Goal: Information Seeking & Learning: Learn about a topic

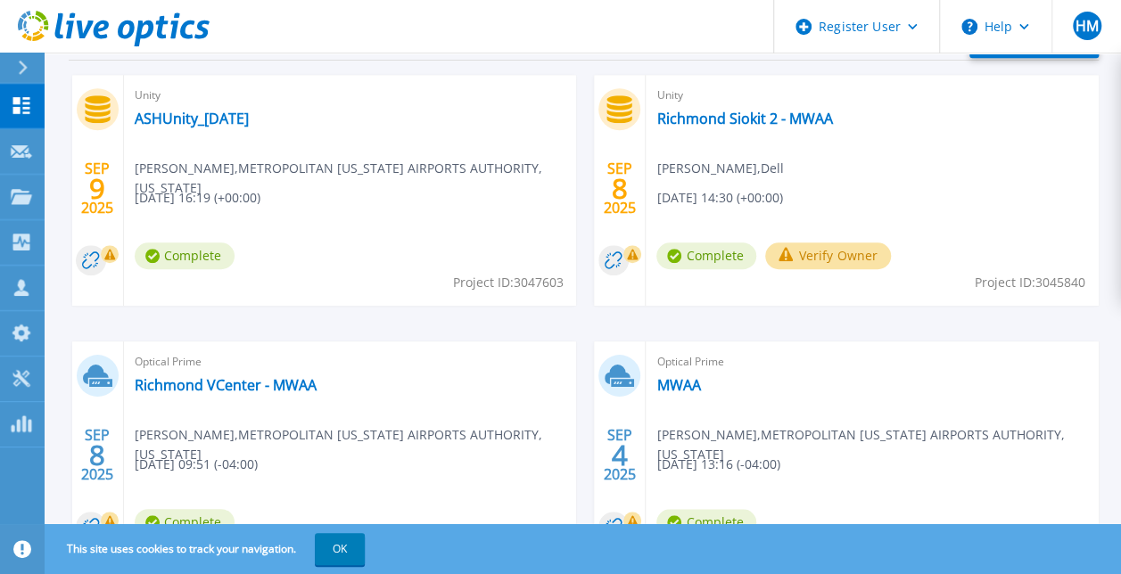
scroll to position [550, 0]
click at [682, 383] on link "MWAA" at bounding box center [678, 386] width 44 height 18
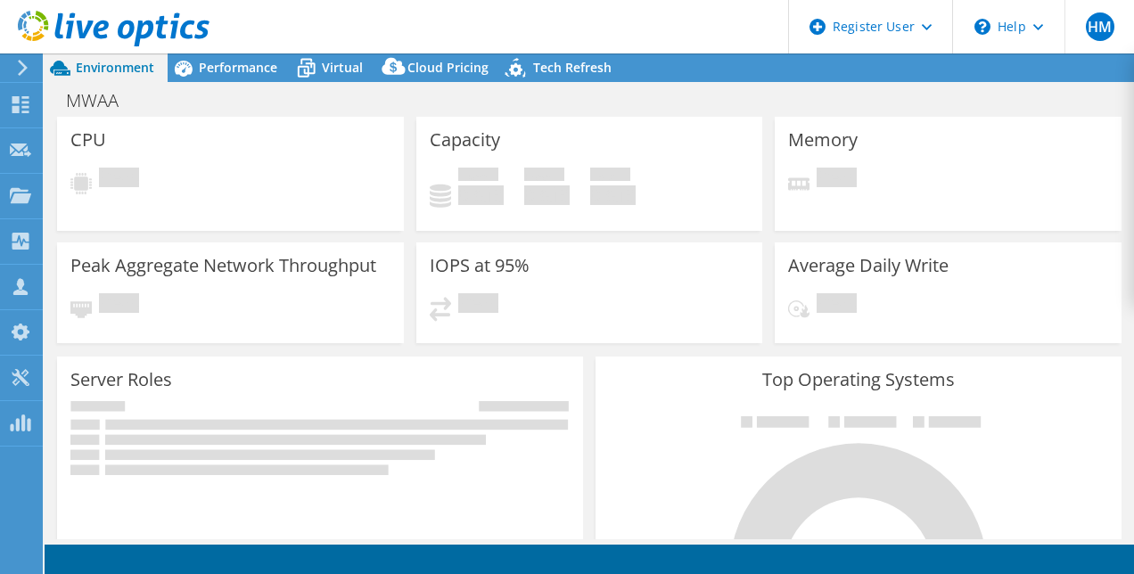
select select "USD"
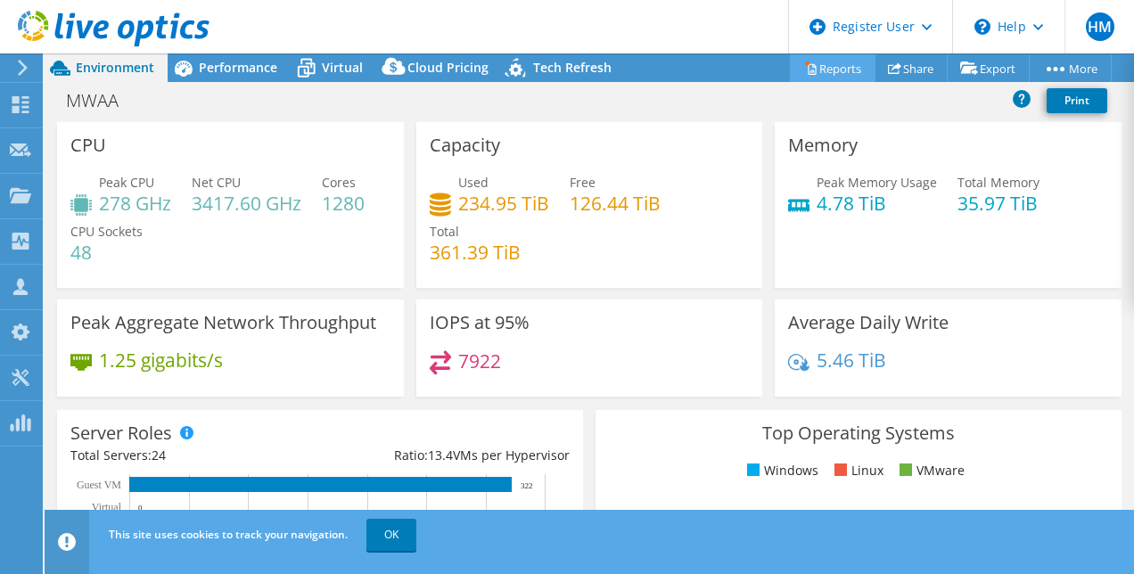
click at [835, 62] on link "Reports" at bounding box center [833, 68] width 86 height 28
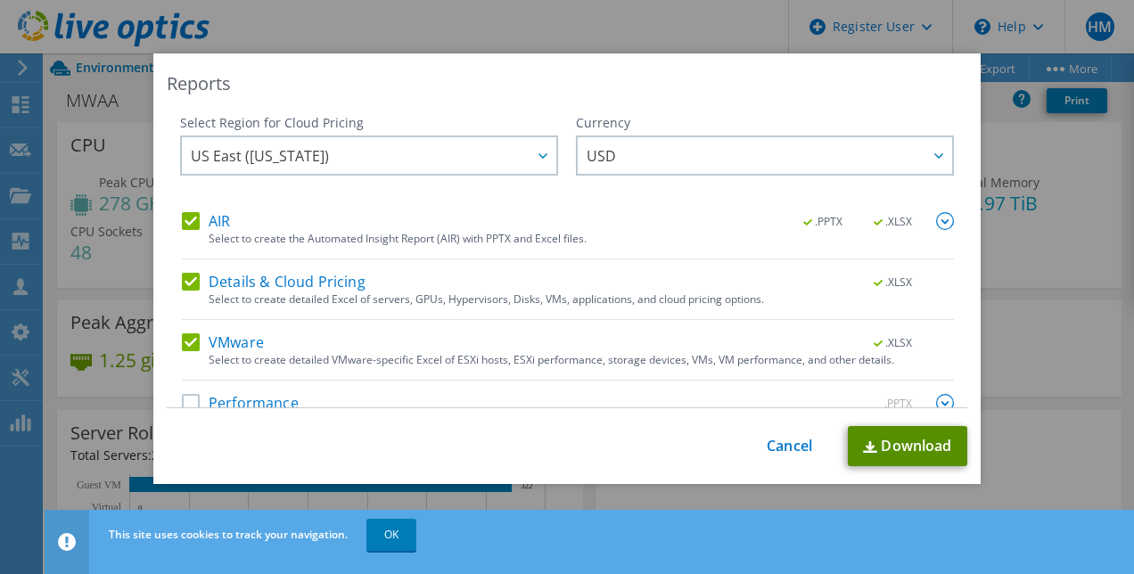
click at [880, 441] on link "Download" at bounding box center [907, 446] width 119 height 40
click at [518, 38] on div "Reports Select Region for Cloud Pricing Asia Pacific (Hong Kong) Asia Pacific (…" at bounding box center [567, 287] width 1134 height 574
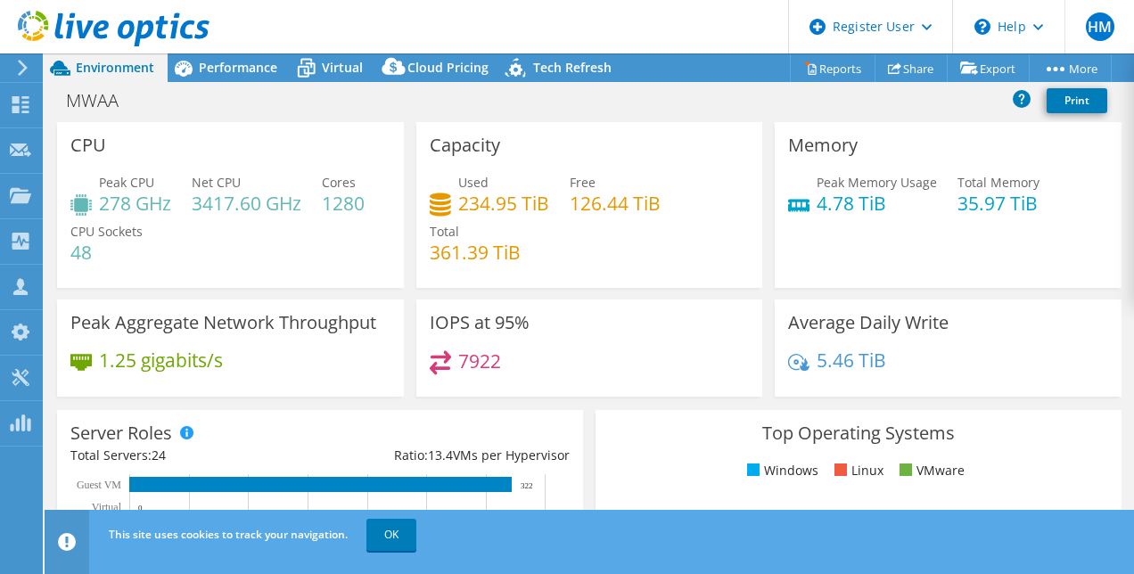
click at [78, 29] on icon at bounding box center [114, 29] width 192 height 37
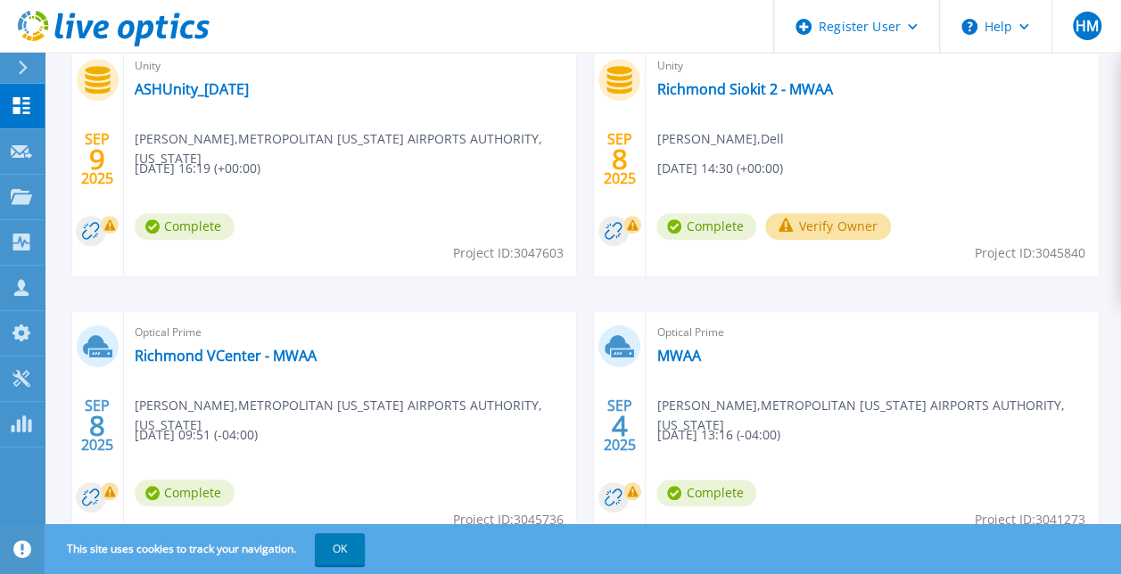
scroll to position [640, 0]
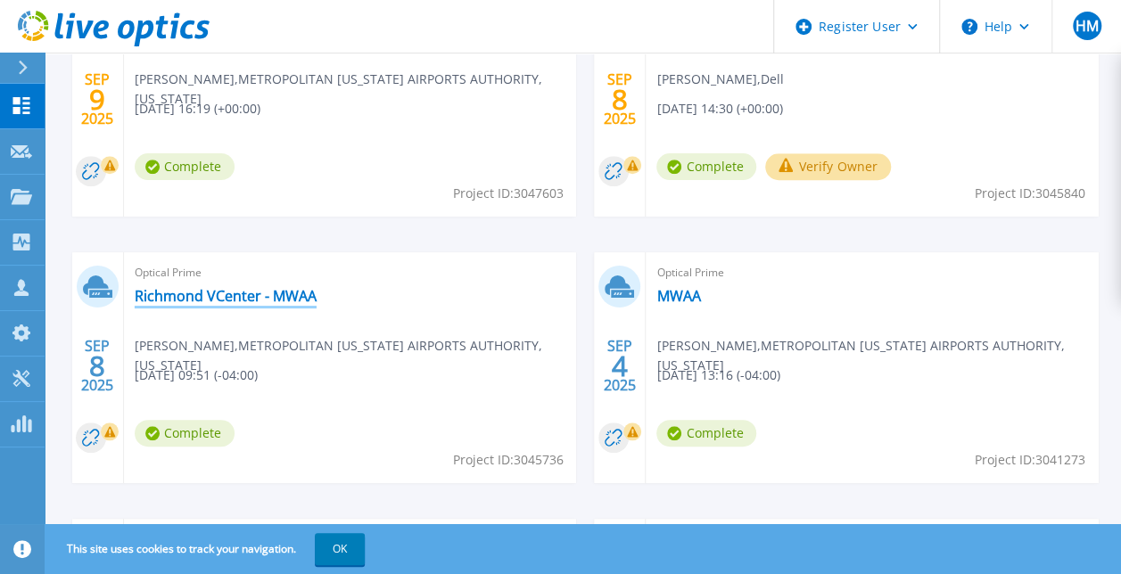
click at [284, 298] on link "Richmond VCenter - MWAA" at bounding box center [226, 296] width 182 height 18
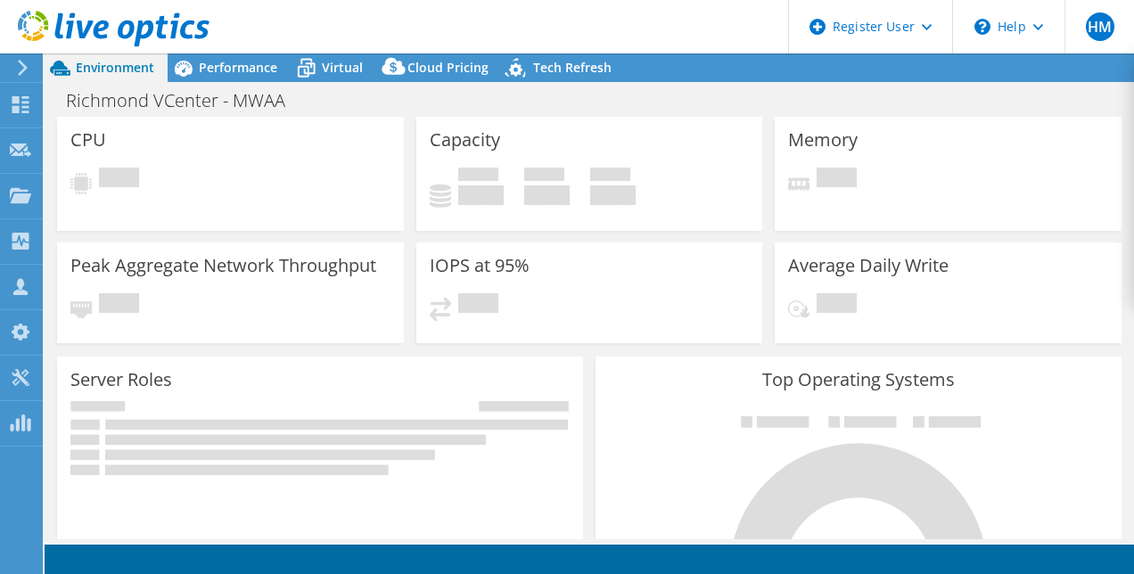
select select "USD"
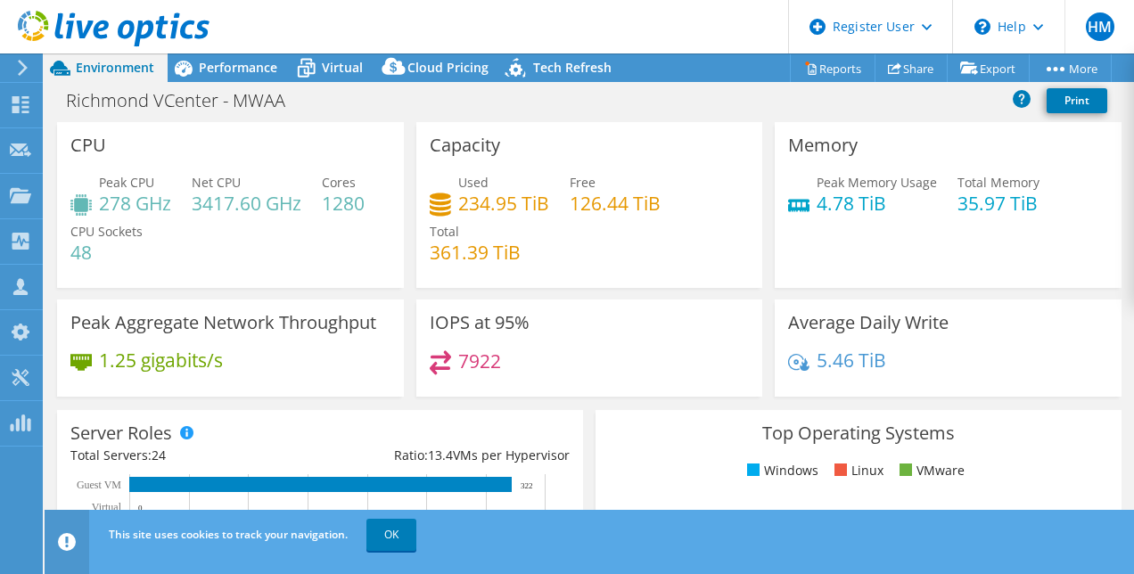
click at [553, 292] on div "Capacity Used 234.95 TiB Free 126.44 TiB Total 361.39 TiB" at bounding box center [589, 210] width 359 height 177
click at [401, 524] on link "OK" at bounding box center [392, 535] width 50 height 32
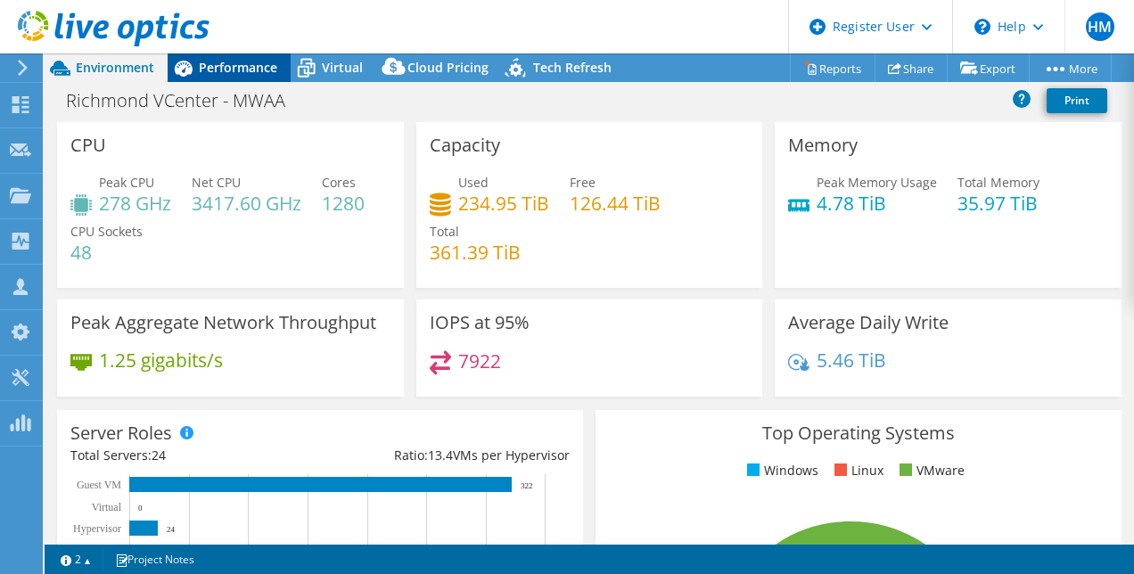
click at [273, 67] on span "Performance" at bounding box center [238, 67] width 78 height 17
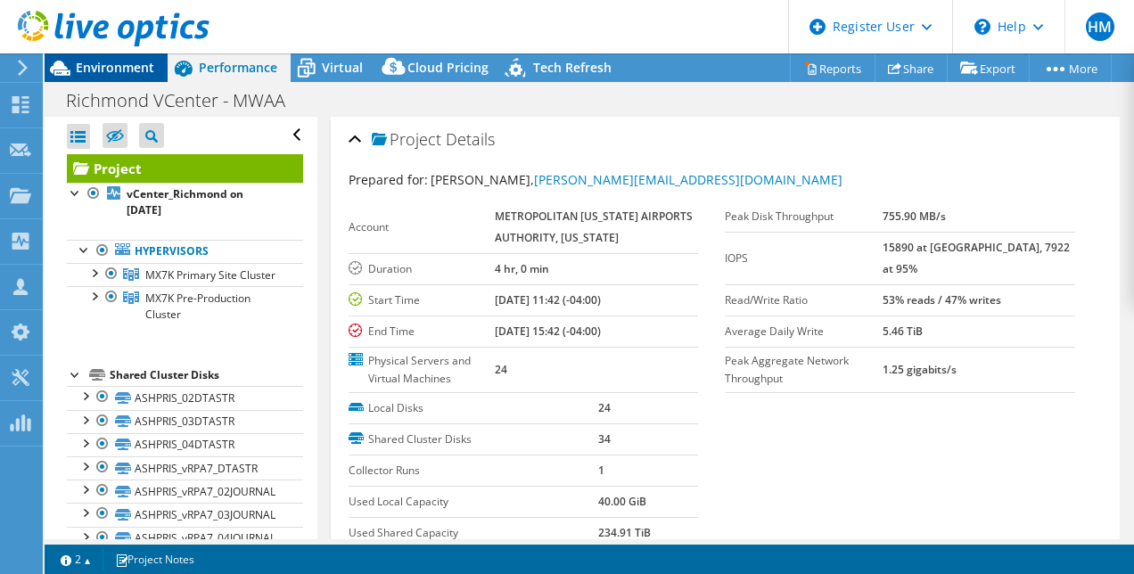
click at [140, 71] on span "Environment" at bounding box center [115, 67] width 78 height 17
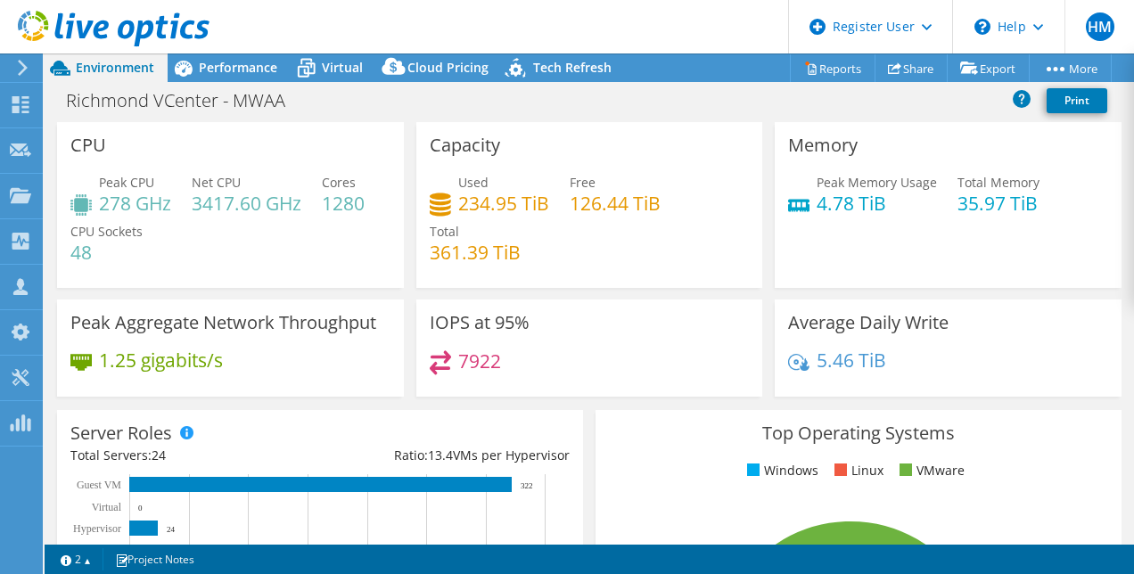
click at [95, 16] on icon at bounding box center [114, 29] width 192 height 37
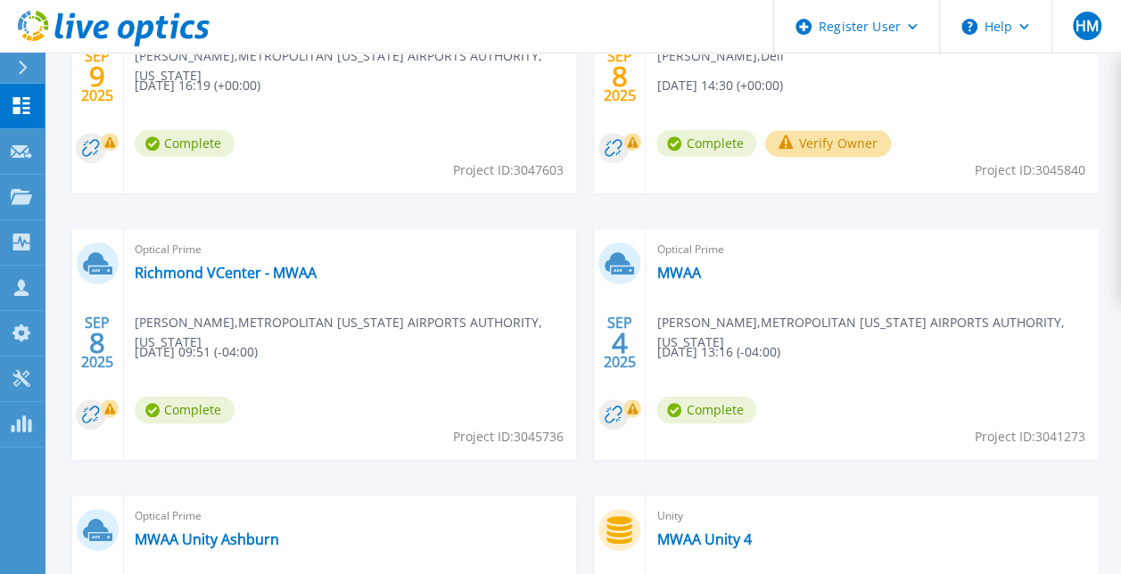
scroll to position [688, 0]
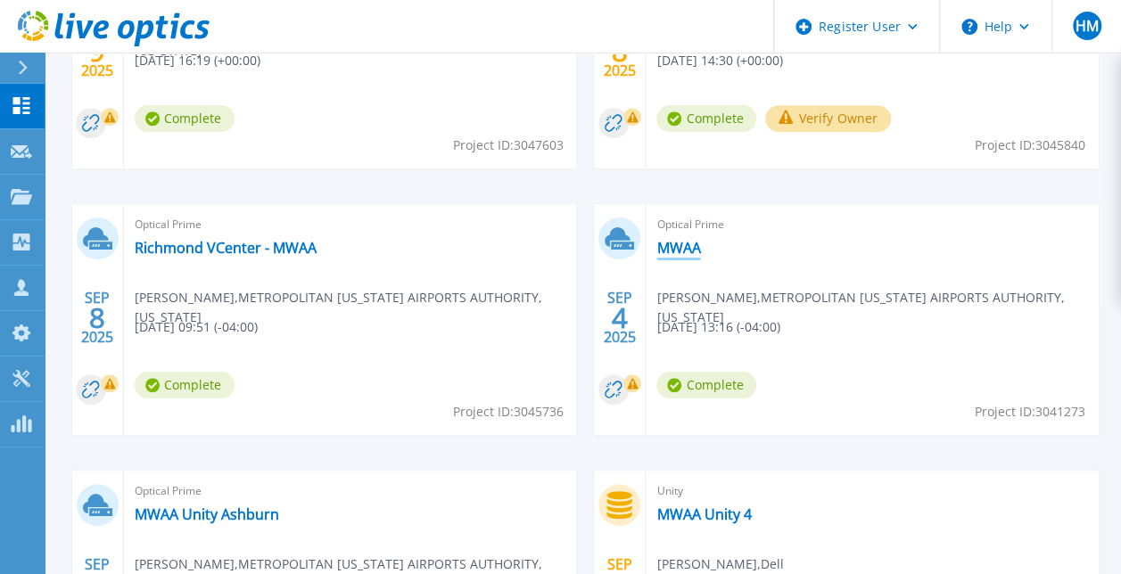
click at [677, 250] on link "MWAA" at bounding box center [678, 248] width 44 height 18
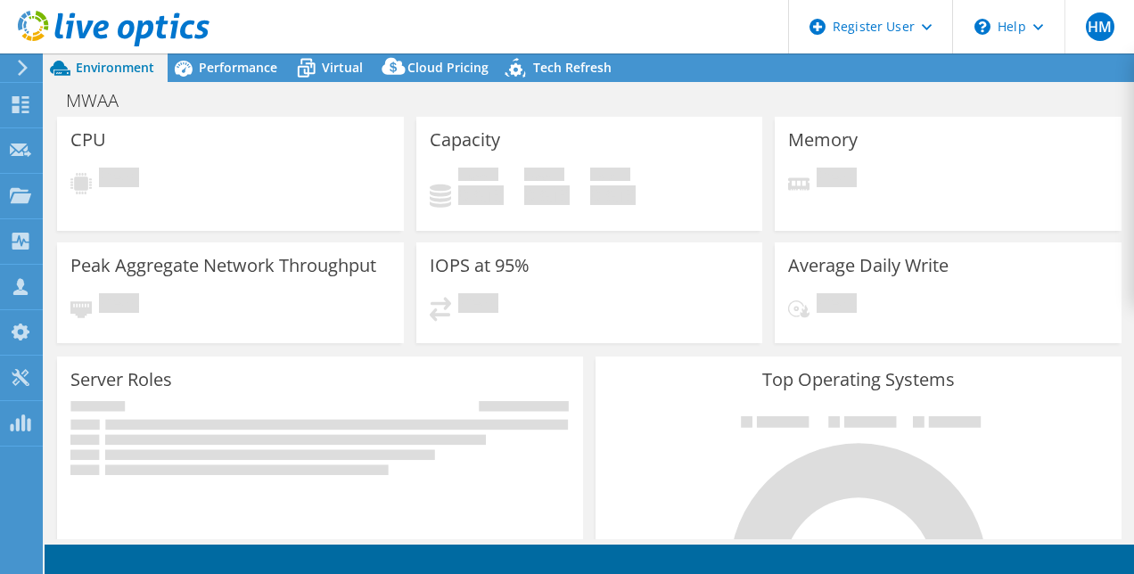
select select "USD"
